Goal: Browse casually: Explore the website without a specific task or goal

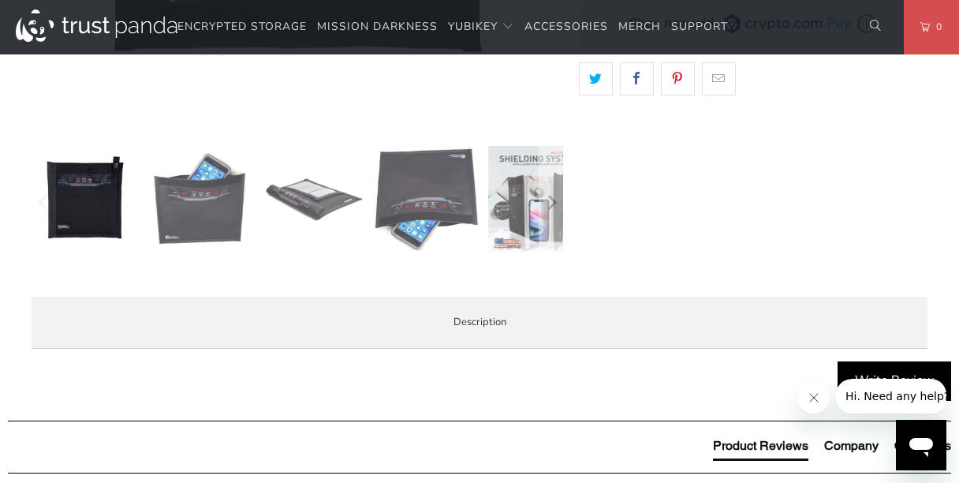
scroll to position [631, 0]
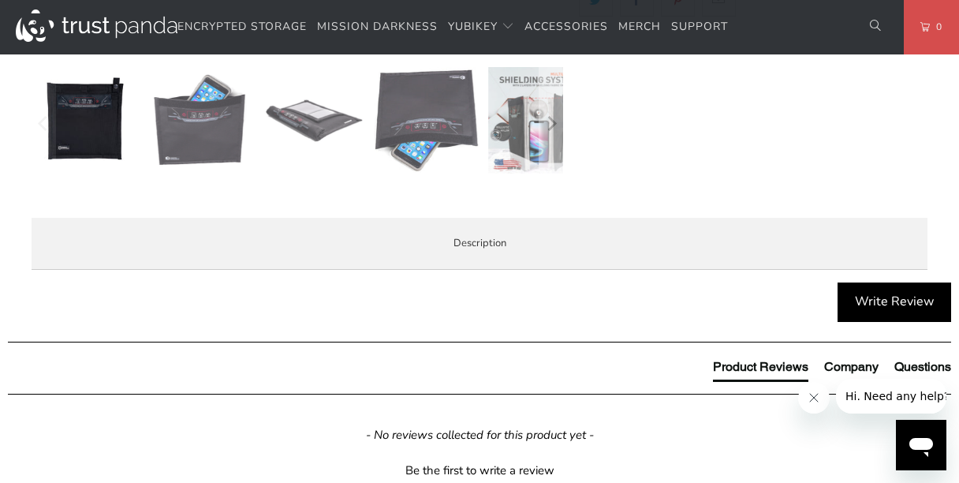
click at [202, 124] on img at bounding box center [199, 120] width 106 height 106
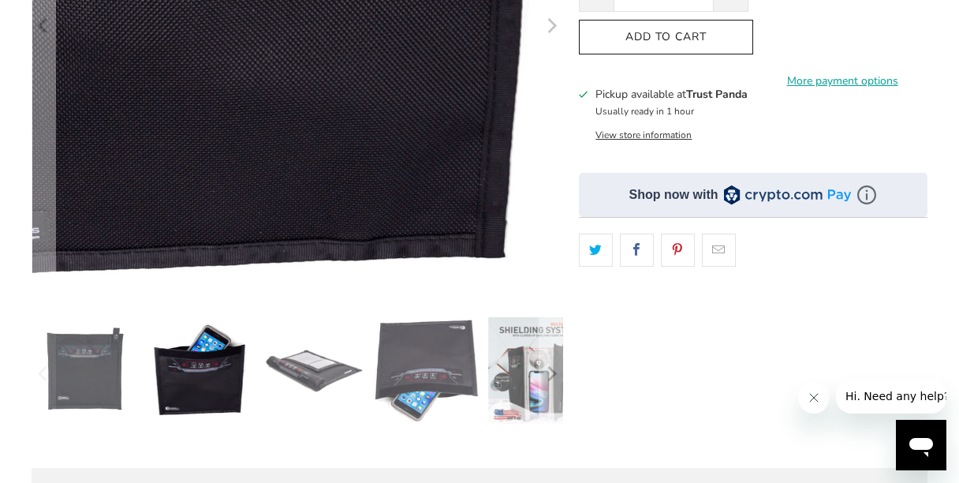
scroll to position [394, 0]
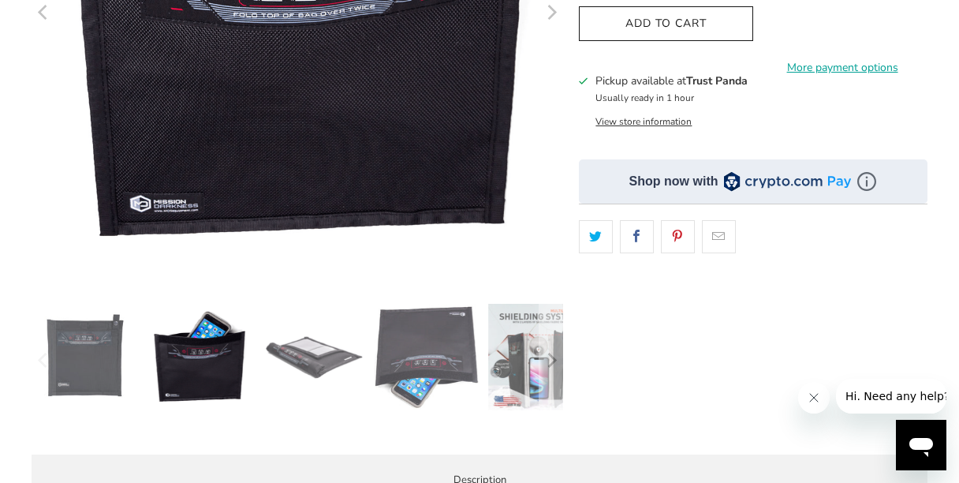
click at [316, 352] on img at bounding box center [313, 357] width 106 height 106
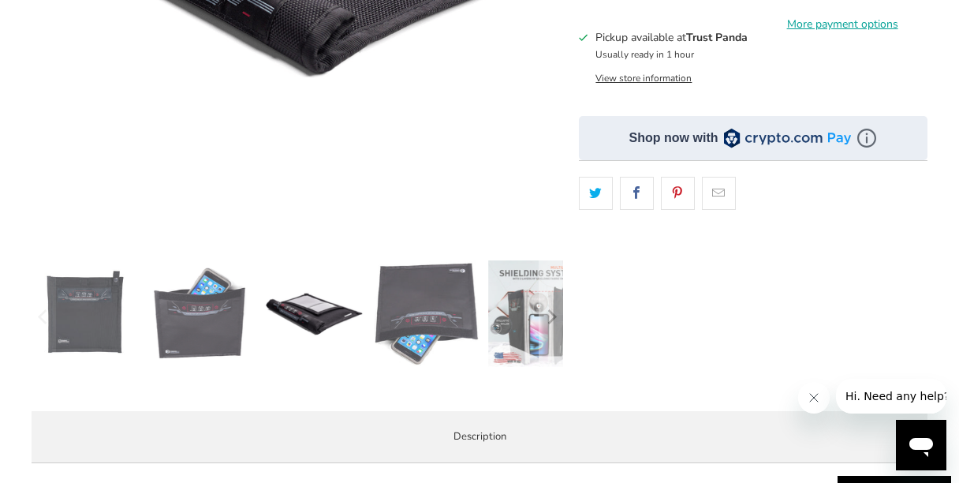
scroll to position [473, 0]
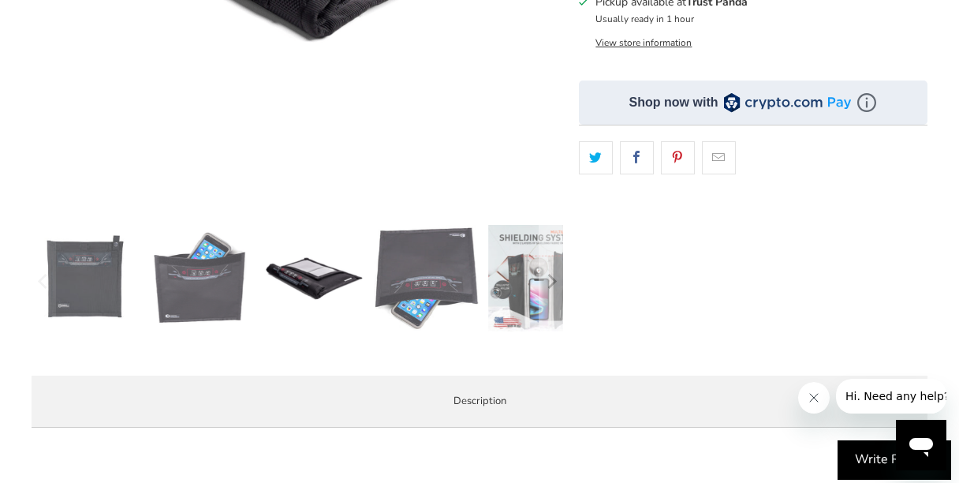
click at [438, 276] on img at bounding box center [427, 278] width 106 height 106
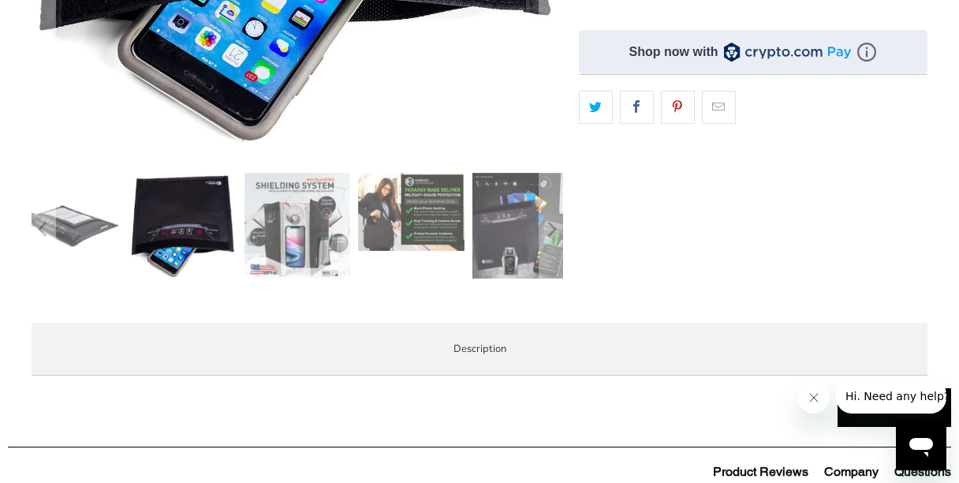
scroll to position [552, 0]
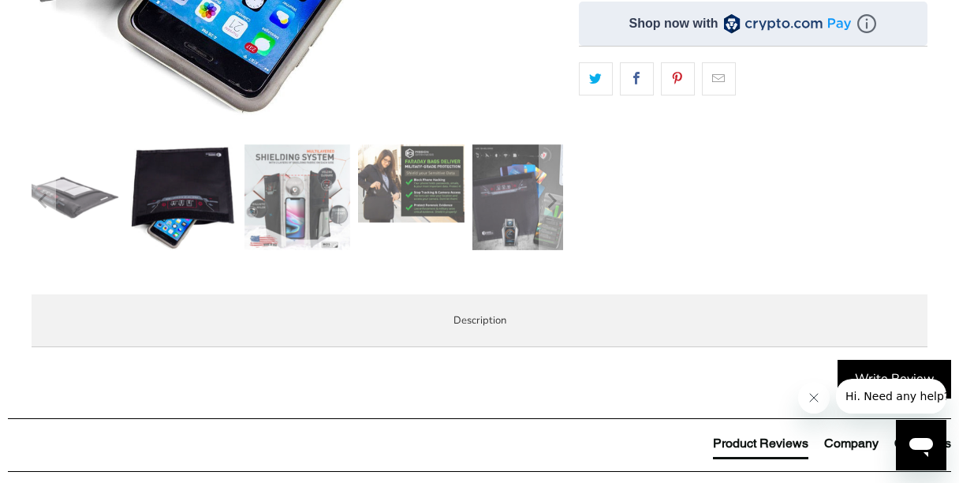
click at [299, 209] on img at bounding box center [297, 197] width 106 height 106
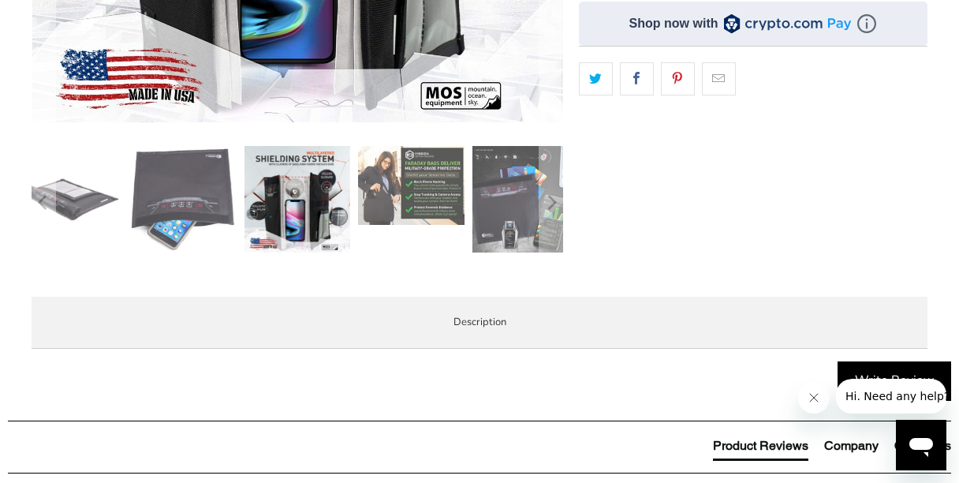
click at [432, 173] on img at bounding box center [411, 185] width 106 height 79
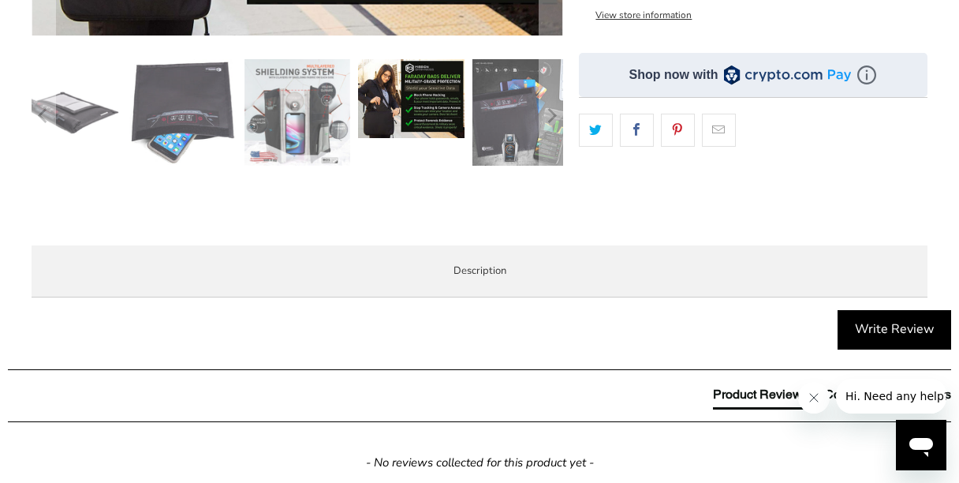
scroll to position [473, 0]
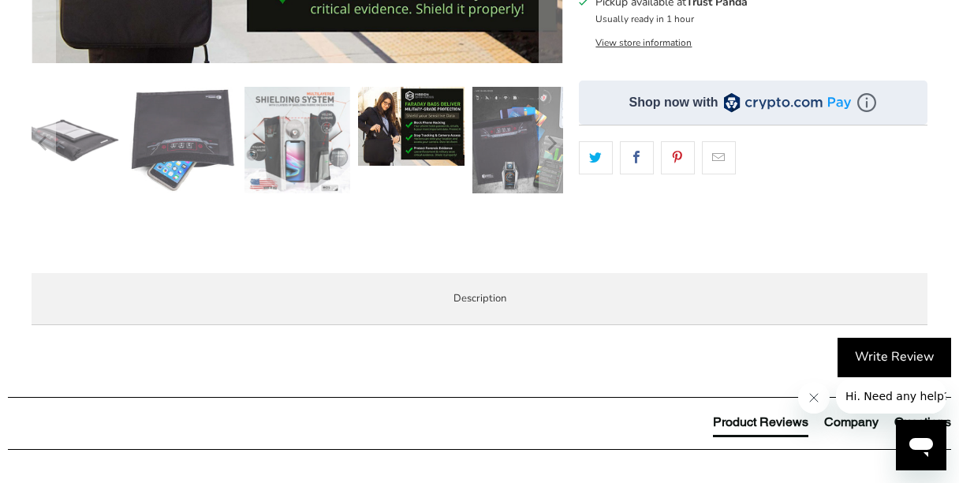
click at [424, 108] on img at bounding box center [411, 126] width 106 height 79
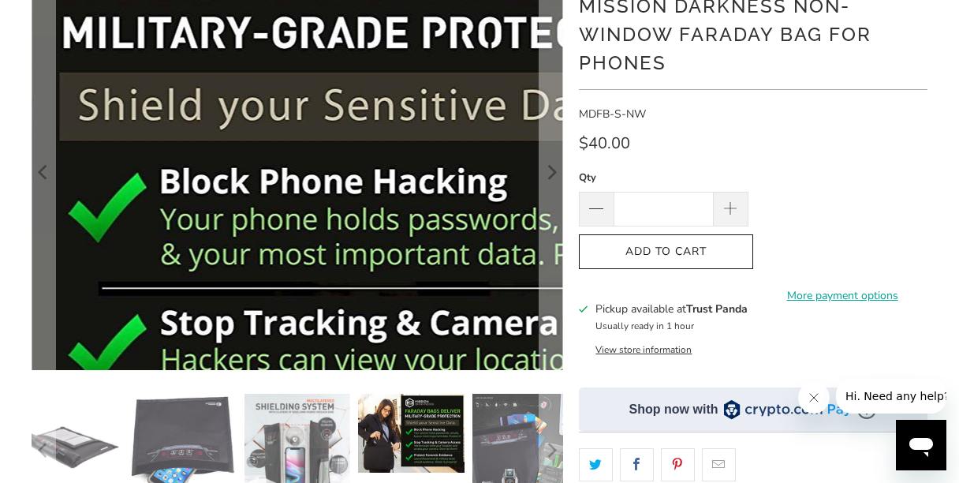
scroll to position [158, 0]
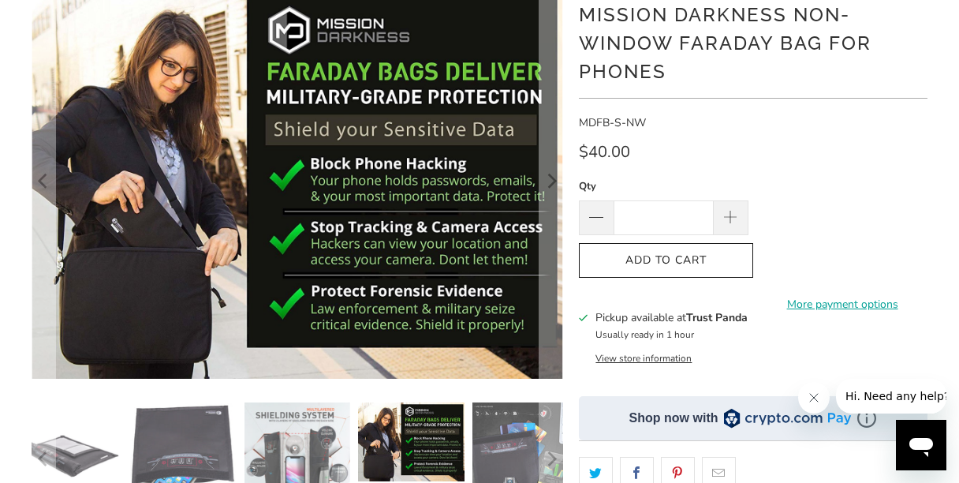
click at [498, 458] on img at bounding box center [525, 455] width 106 height 106
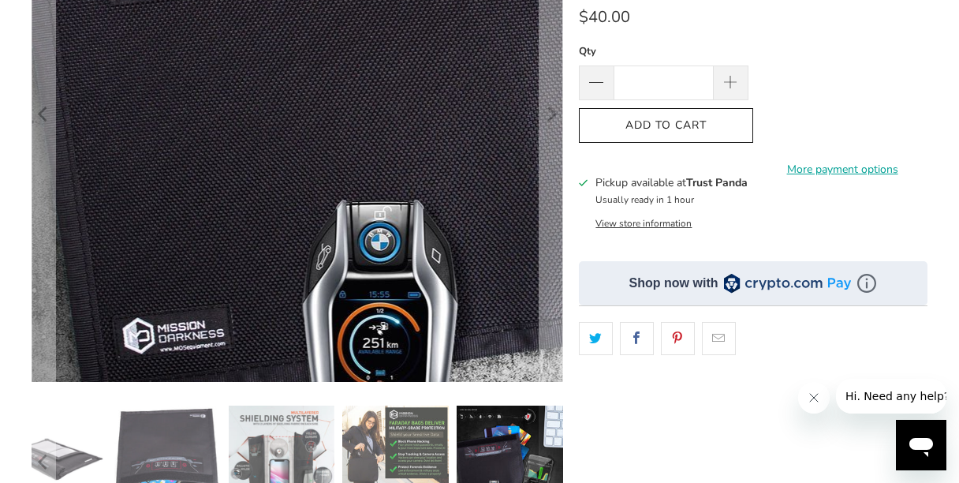
scroll to position [315, 0]
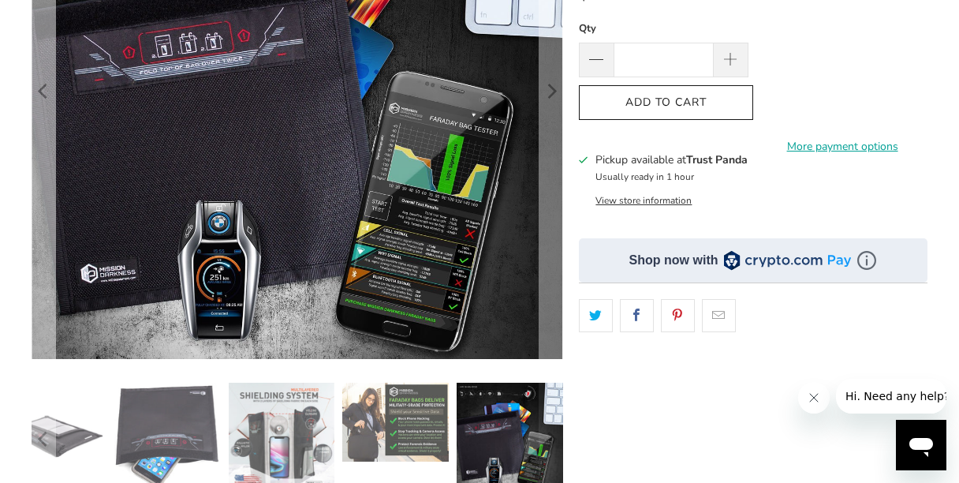
click at [41, 88] on icon "Previous" at bounding box center [43, 93] width 15 height 319
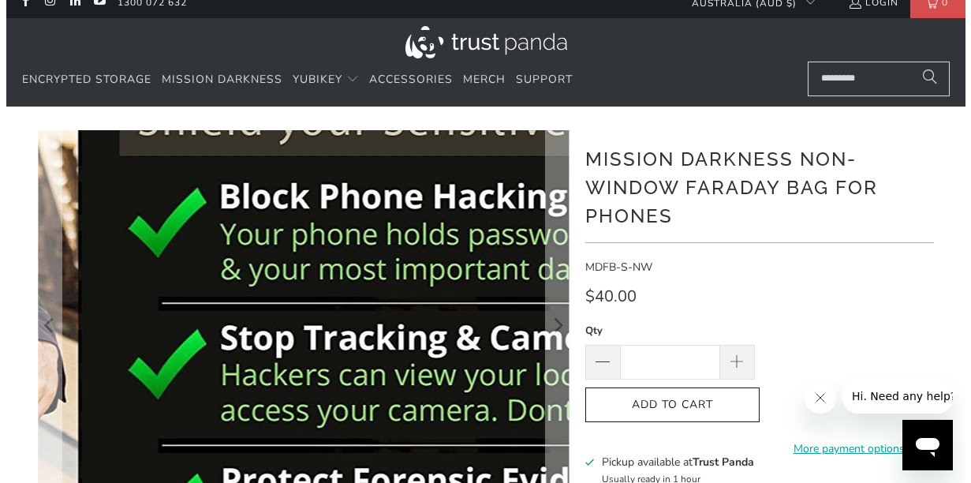
scroll to position [0, 0]
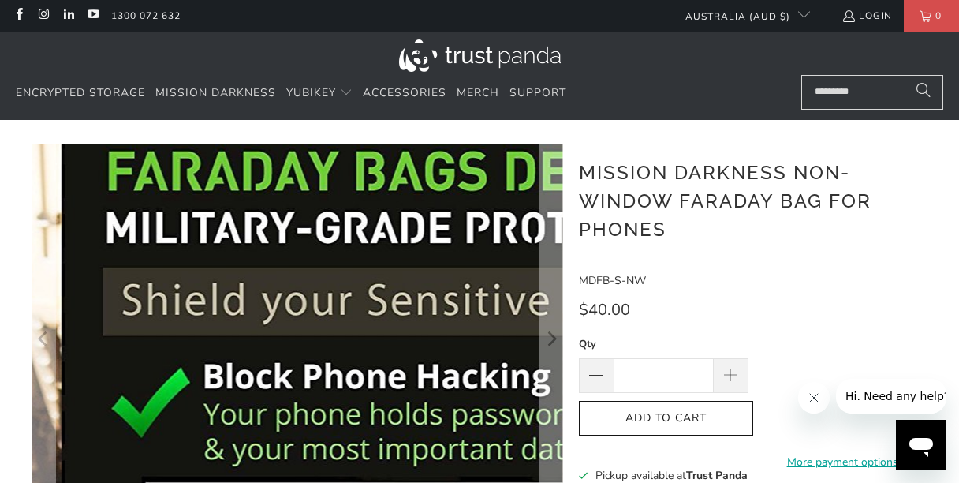
click at [397, 276] on img at bounding box center [174, 417] width 1183 height 875
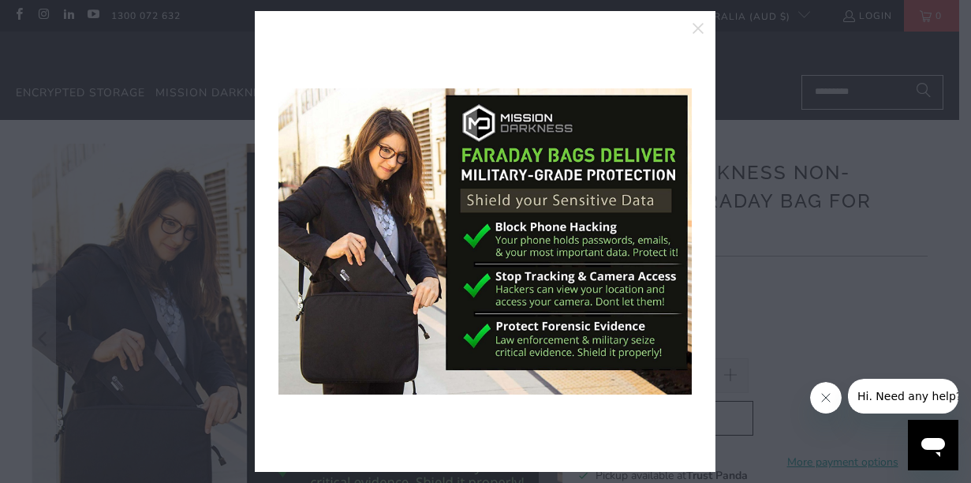
click at [934, 397] on span "Hi. Need any help?" at bounding box center [908, 395] width 104 height 13
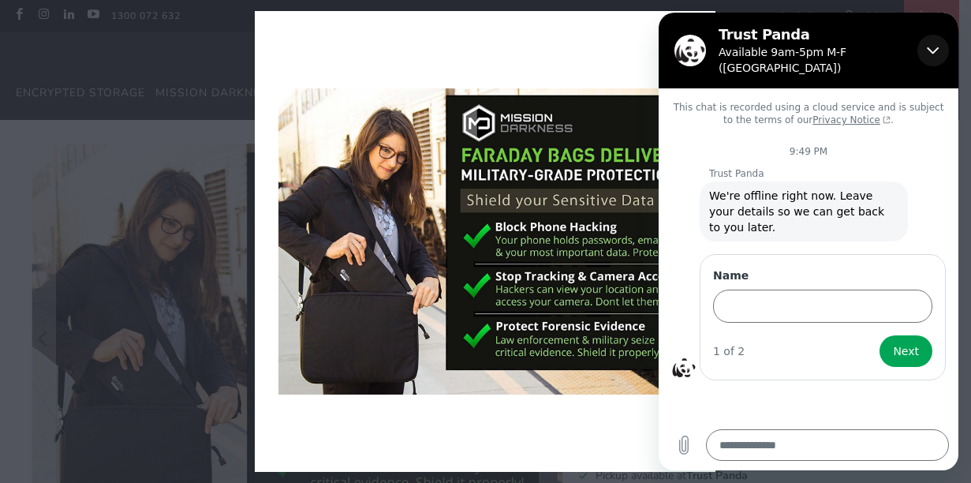
click at [929, 44] on icon "Close" at bounding box center [932, 50] width 13 height 13
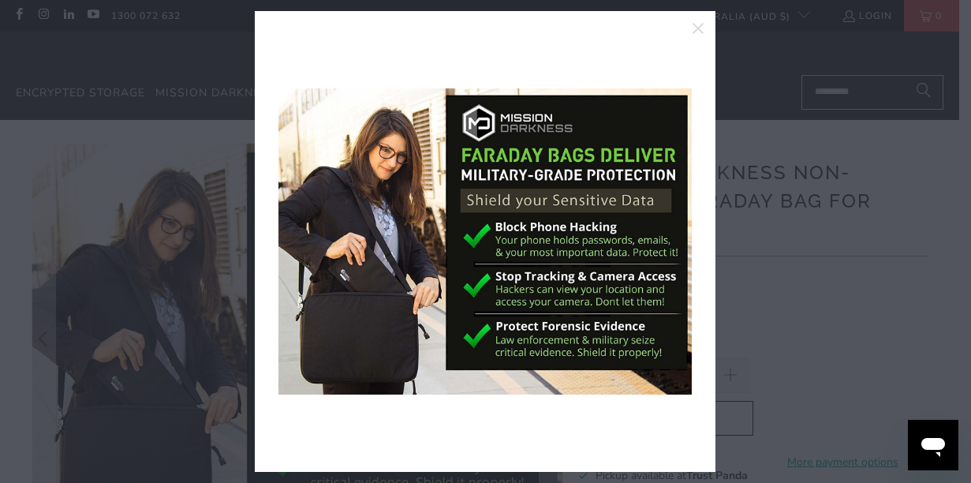
click at [124, 270] on div at bounding box center [485, 241] width 971 height 483
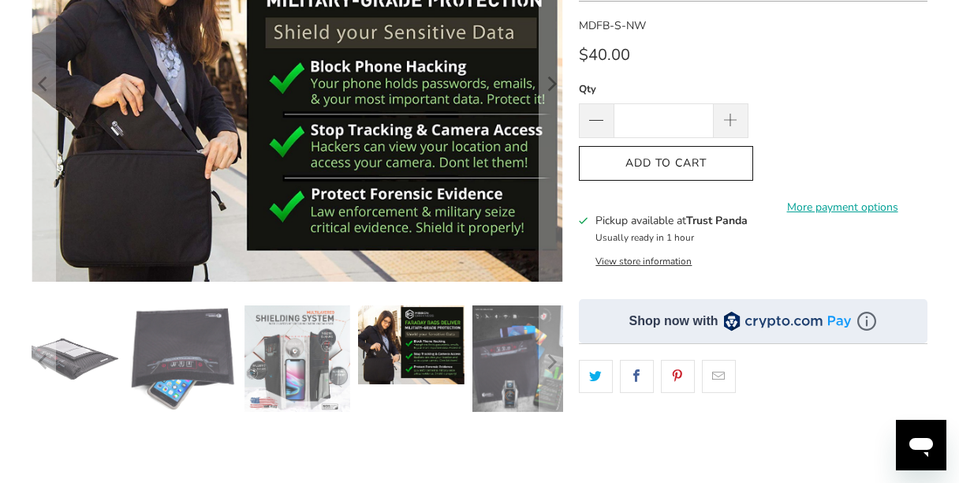
scroll to position [290, 0]
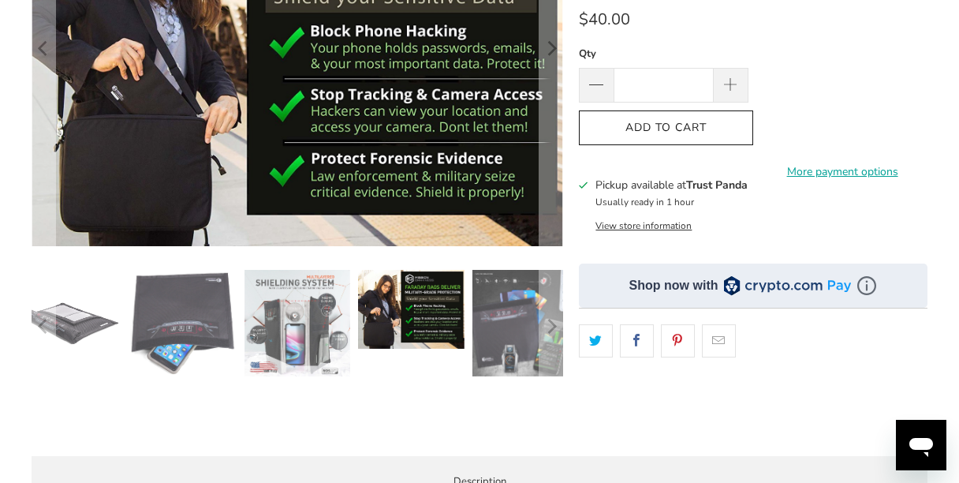
click at [181, 305] on img at bounding box center [183, 323] width 106 height 106
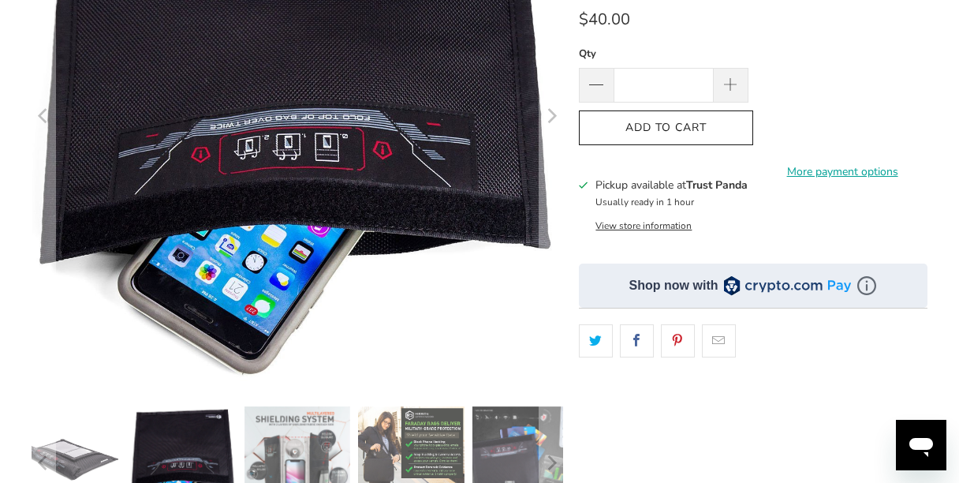
click at [301, 453] on img at bounding box center [297, 459] width 106 height 106
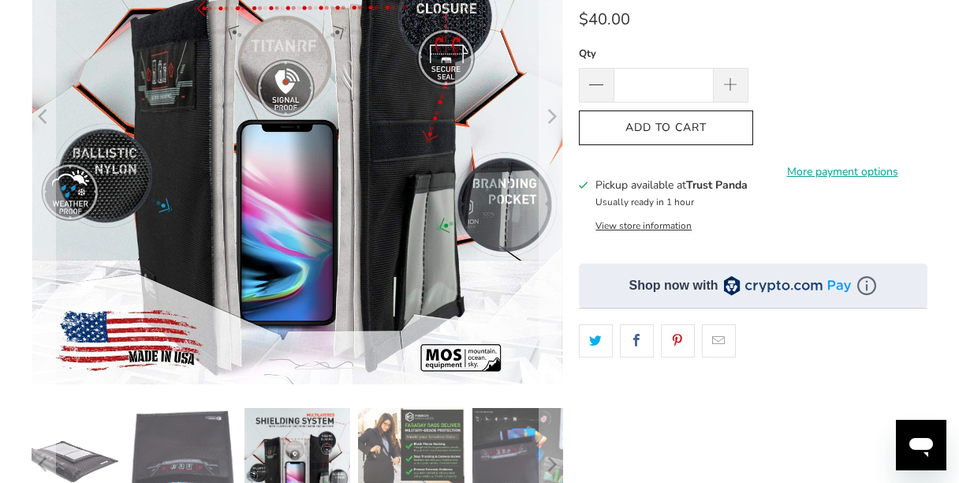
click at [419, 445] on img at bounding box center [411, 447] width 106 height 79
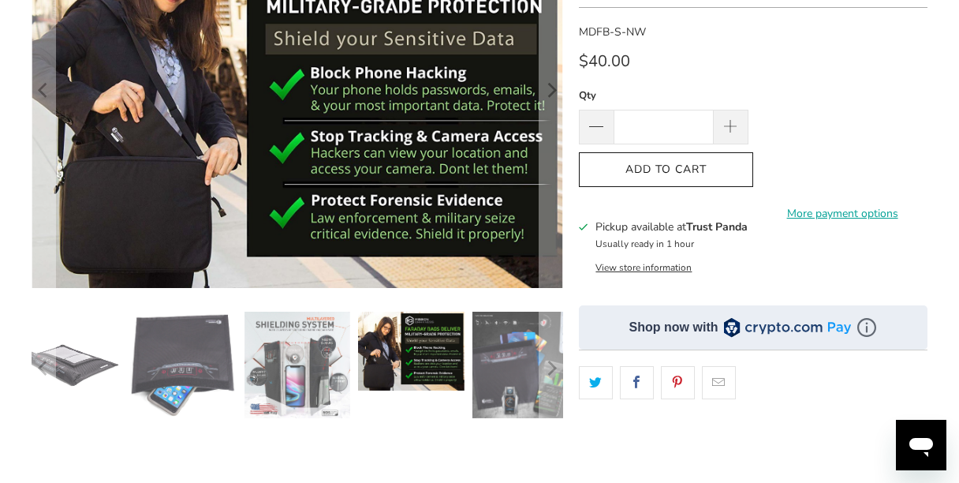
scroll to position [211, 0]
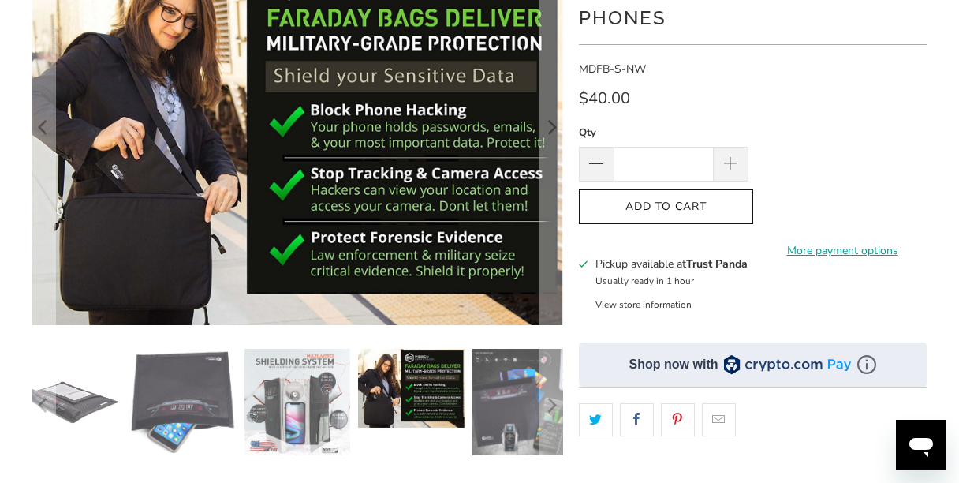
click at [284, 419] on img at bounding box center [297, 401] width 106 height 106
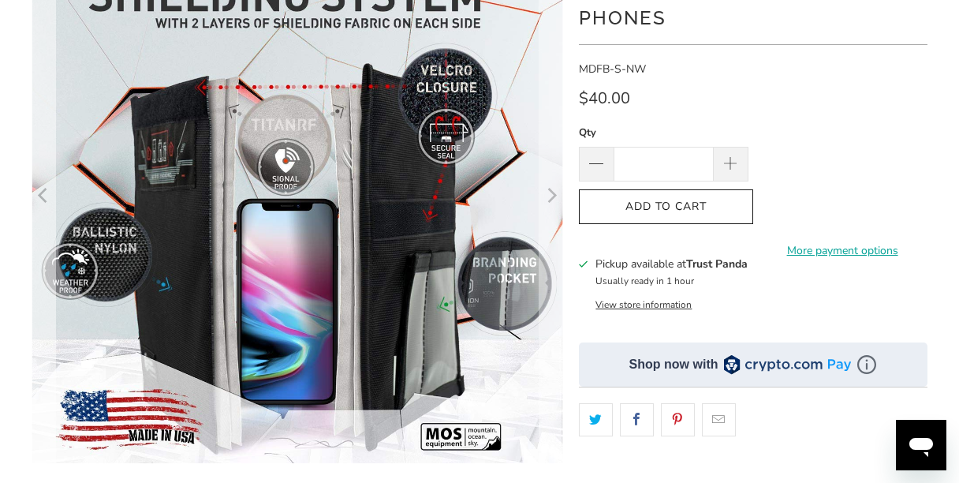
click at [44, 191] on icon "Previous" at bounding box center [42, 196] width 9 height 15
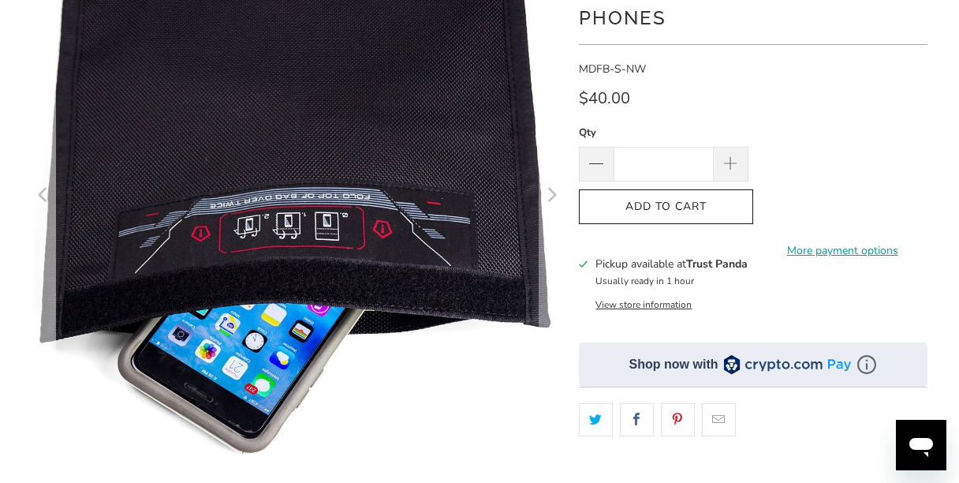
click at [46, 196] on icon "Previous" at bounding box center [43, 196] width 15 height 317
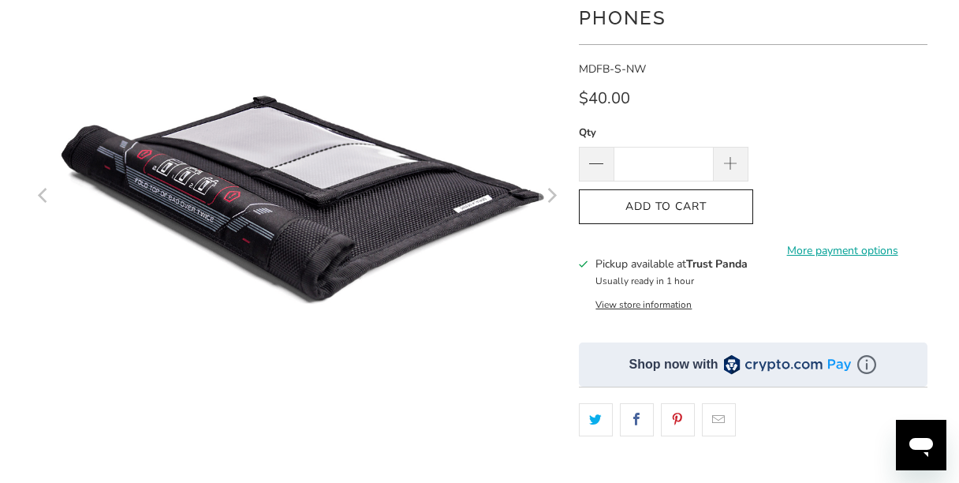
click at [43, 196] on icon "Previous" at bounding box center [43, 197] width 15 height 319
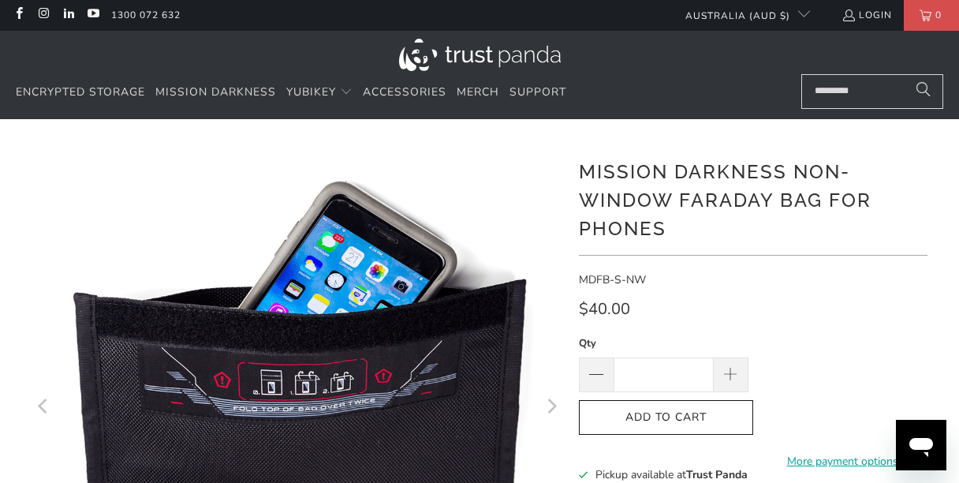
scroll to position [0, 0]
type textarea "*"
